Goal: Communication & Community: Share content

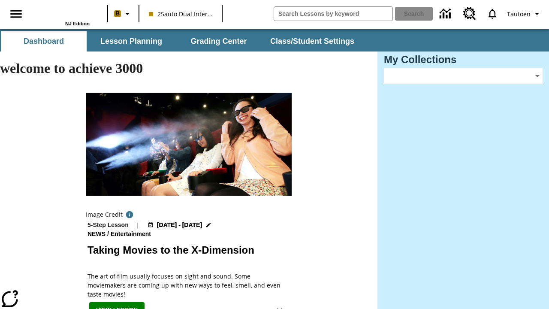
type input "-1"
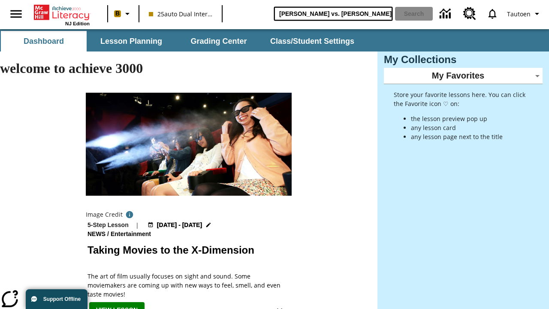
type input "Michelangelo vs. Leonardo"
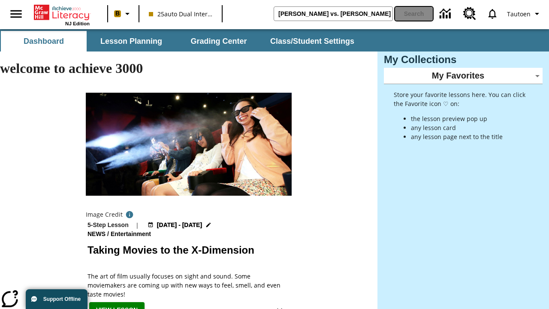
click at [414, 14] on button "Search" at bounding box center [414, 14] width 38 height 14
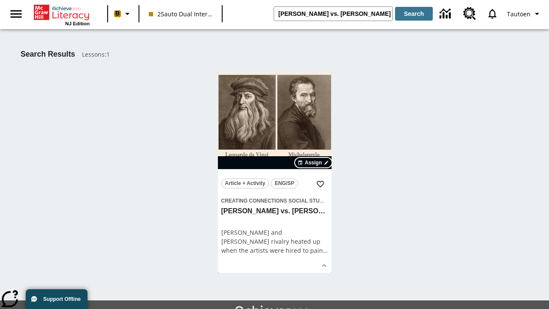
click at [314, 163] on span "Assign" at bounding box center [313, 163] width 17 height 8
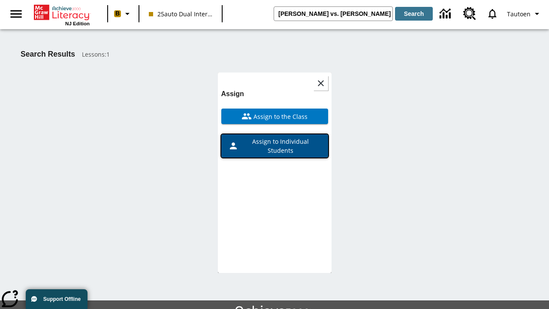
click at [275, 137] on span "Assign to Individual Students" at bounding box center [280, 146] width 83 height 18
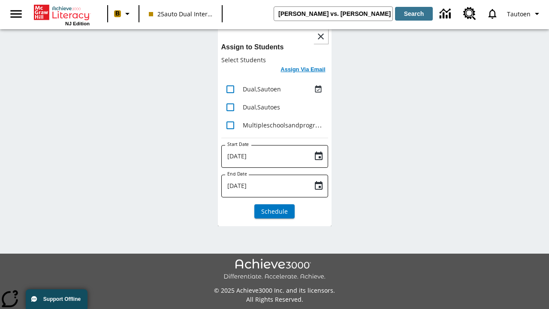
click at [303, 70] on h6 "Assign Via Email" at bounding box center [303, 70] width 45 height 10
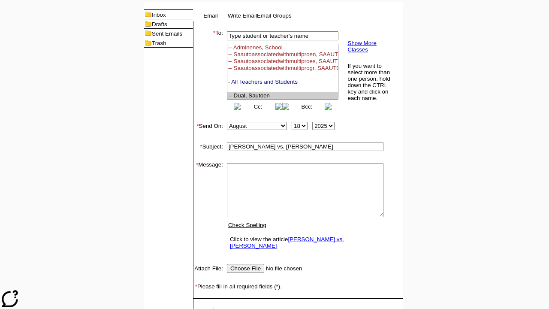
select select "U,21476361,1"
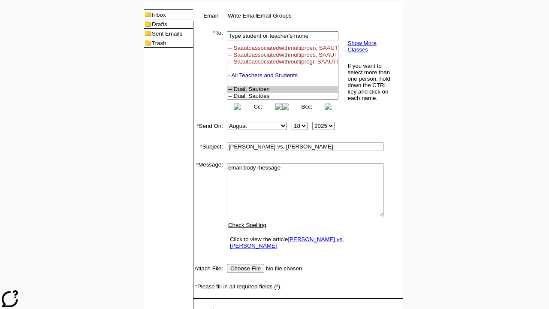
type textarea "email body message"
click at [206, 308] on link "Send" at bounding box center [205, 311] width 13 height 6
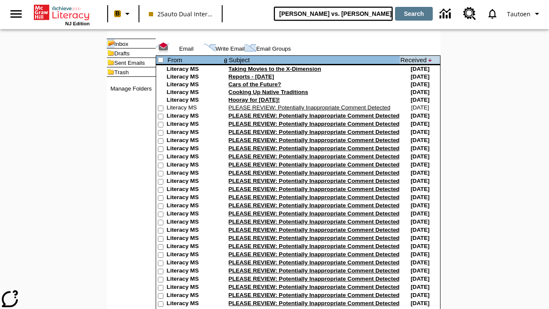
type input "[PERSON_NAME] vs. [PERSON_NAME]"
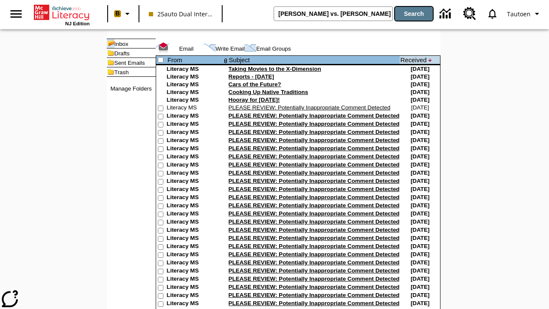
click at [414, 14] on button "Search" at bounding box center [414, 14] width 38 height 14
